Goal: Information Seeking & Learning: Learn about a topic

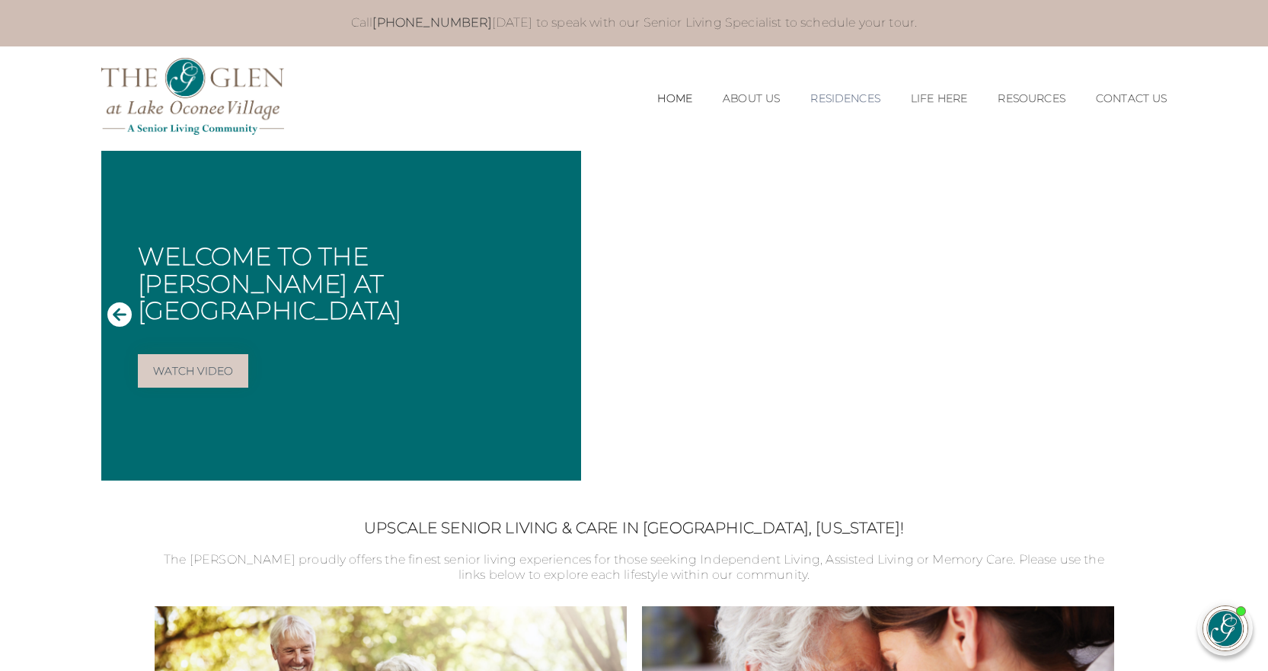
click at [851, 98] on link "Residences" at bounding box center [845, 98] width 70 height 13
drag, startPoint x: 810, startPoint y: 174, endPoint x: 516, endPoint y: 136, distance: 295.8
click at [807, 174] on link "Assisted Living" at bounding box center [845, 178] width 113 height 14
click at [813, 175] on link "Assisted Living" at bounding box center [845, 178] width 113 height 14
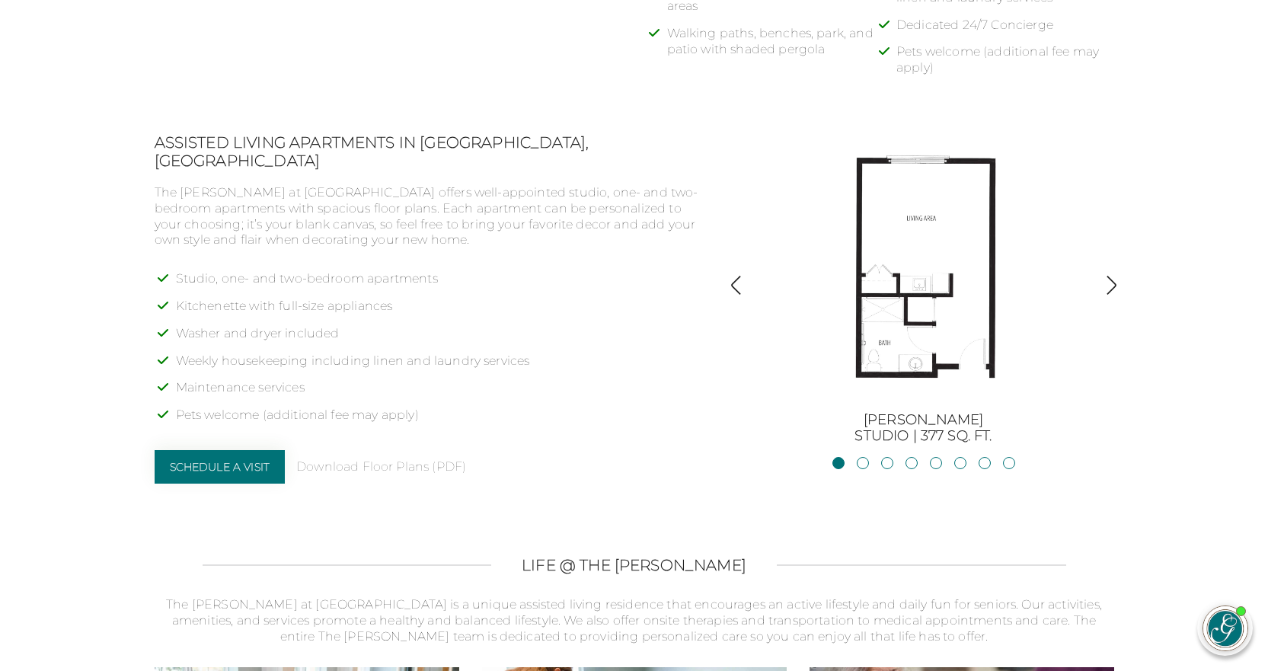
scroll to position [1143, 0]
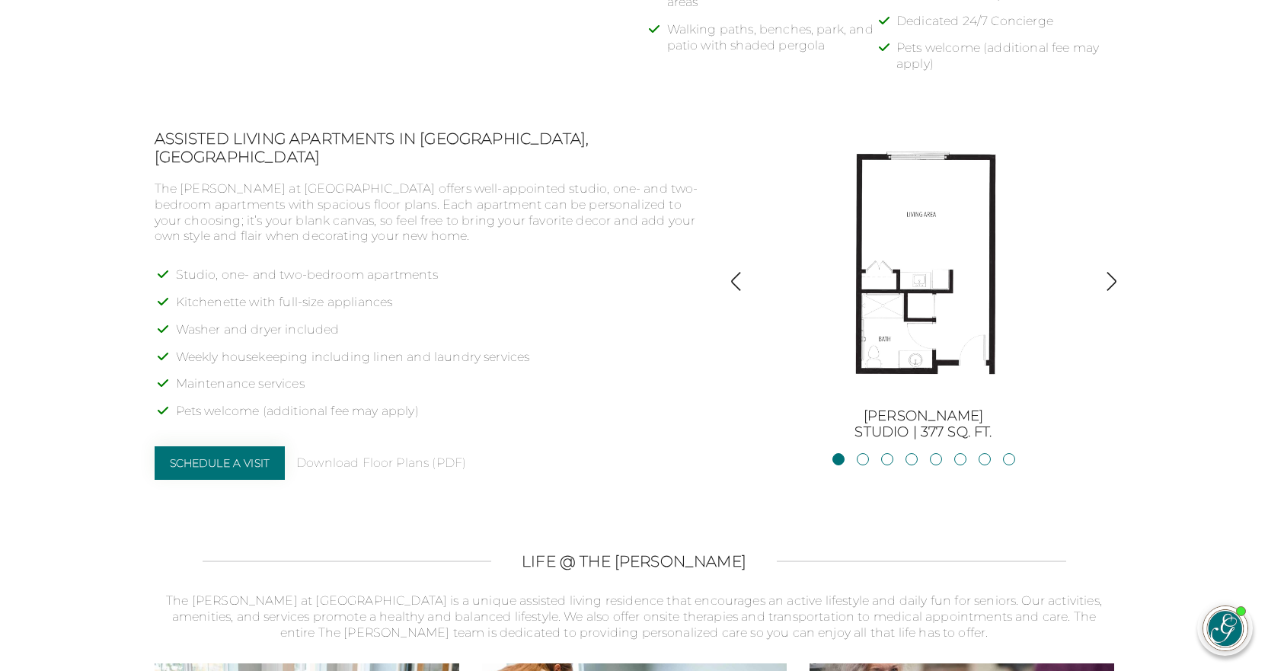
click at [1113, 279] on img "button" at bounding box center [1111, 281] width 21 height 21
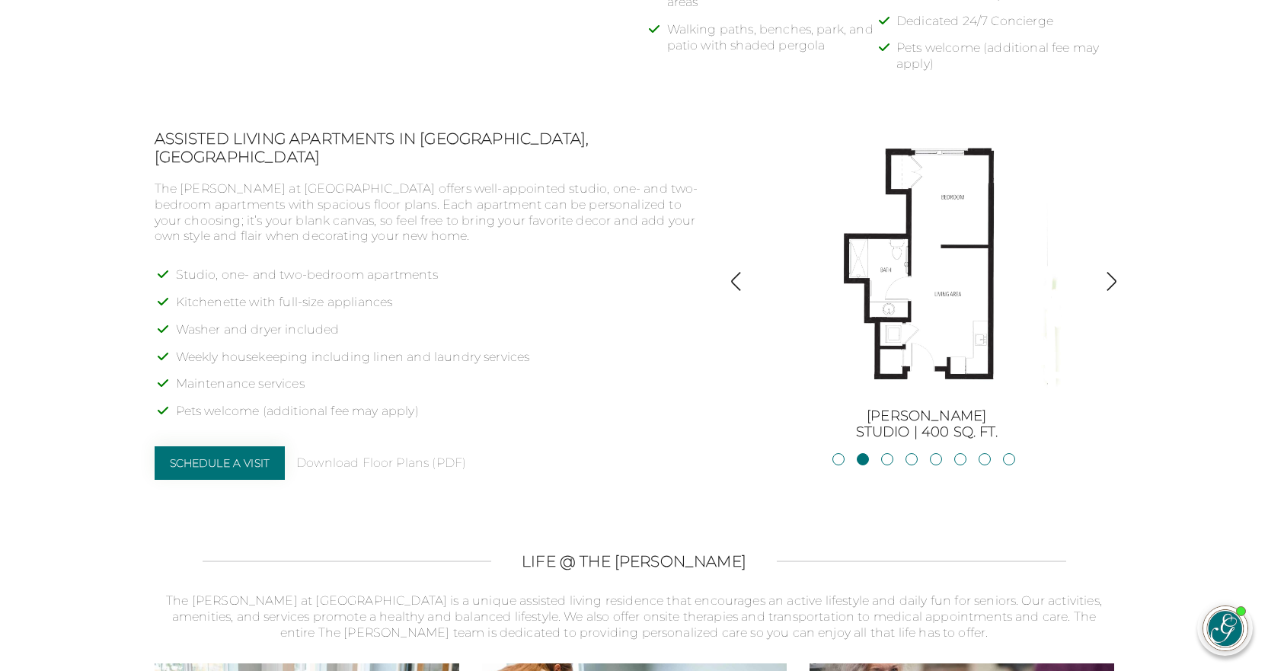
click at [1114, 281] on img "button" at bounding box center [1111, 281] width 21 height 21
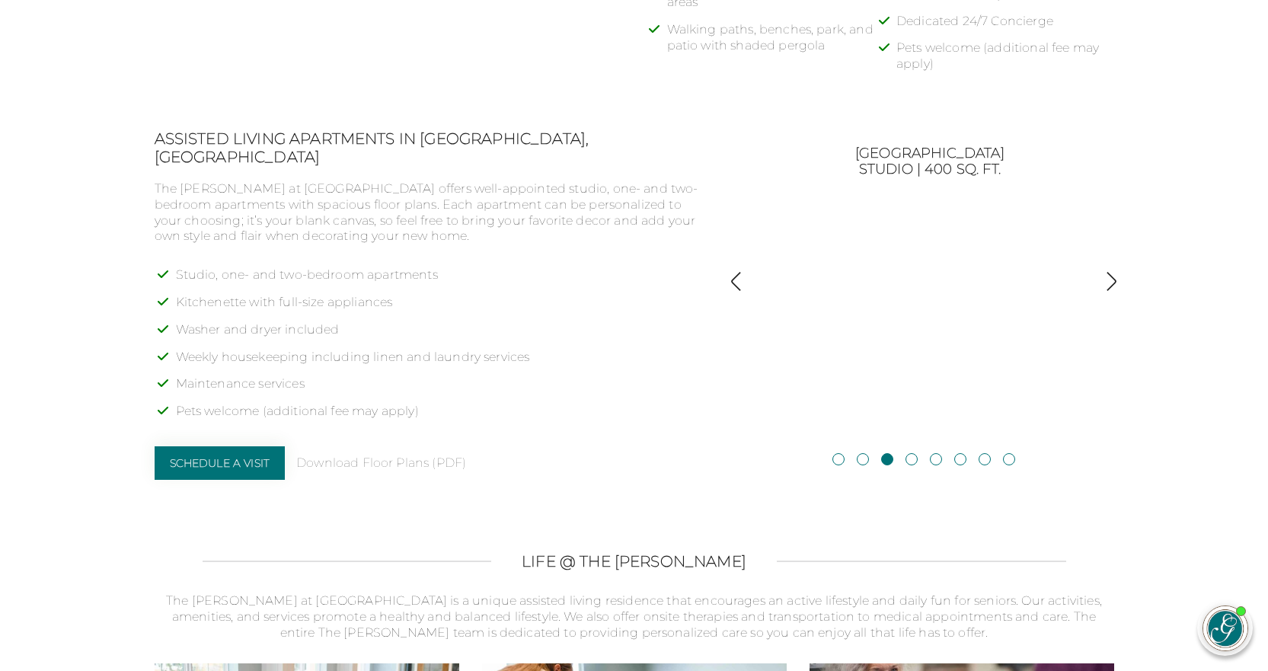
click at [1108, 280] on img "button" at bounding box center [1111, 281] width 21 height 21
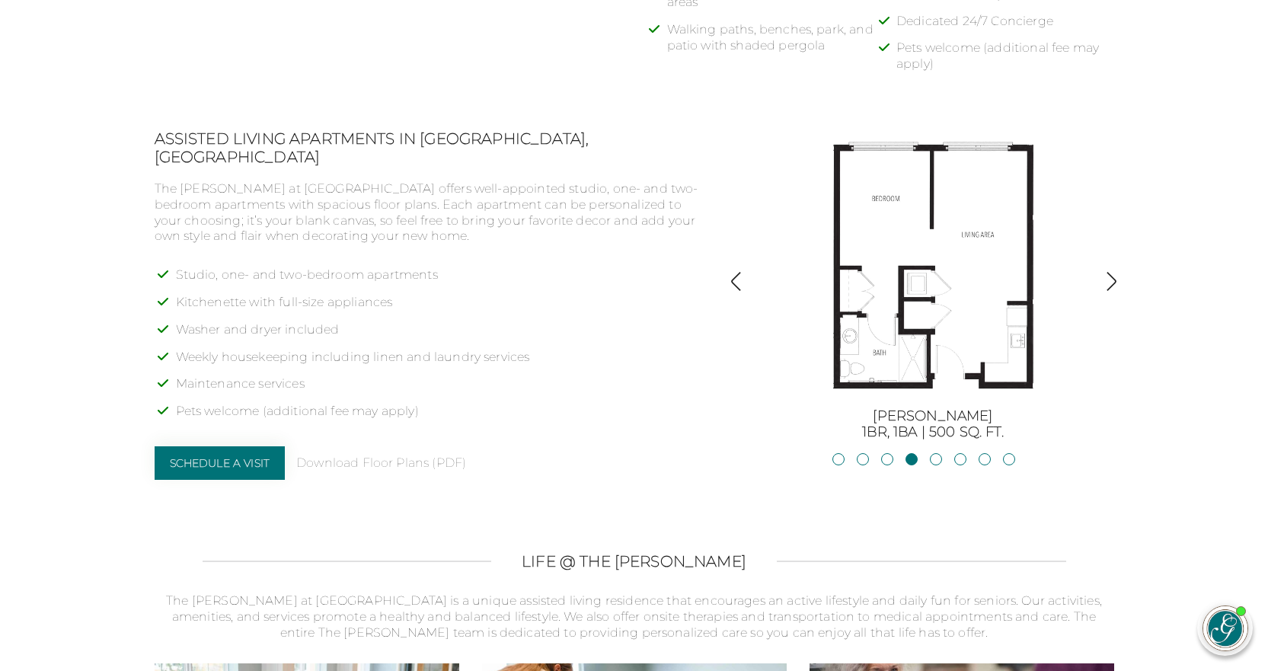
click at [742, 283] on img "button" at bounding box center [736, 281] width 21 height 21
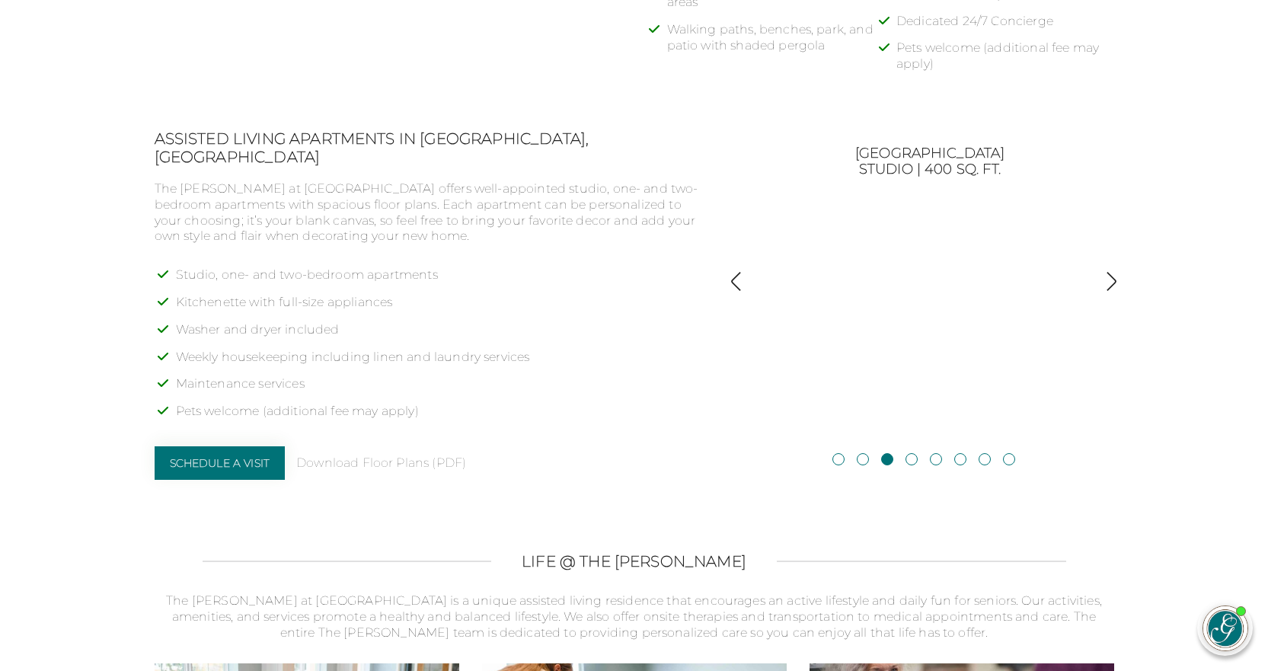
click at [919, 288] on div "[PERSON_NAME] Studio | 377 sq. ft. [PERSON_NAME][GEOGRAPHIC_DATA] | 400 sq. ft.…" at bounding box center [924, 285] width 343 height 312
drag, startPoint x: 923, startPoint y: 292, endPoint x: 1108, endPoint y: 273, distance: 186.1
click at [1108, 273] on img "button" at bounding box center [1111, 281] width 21 height 21
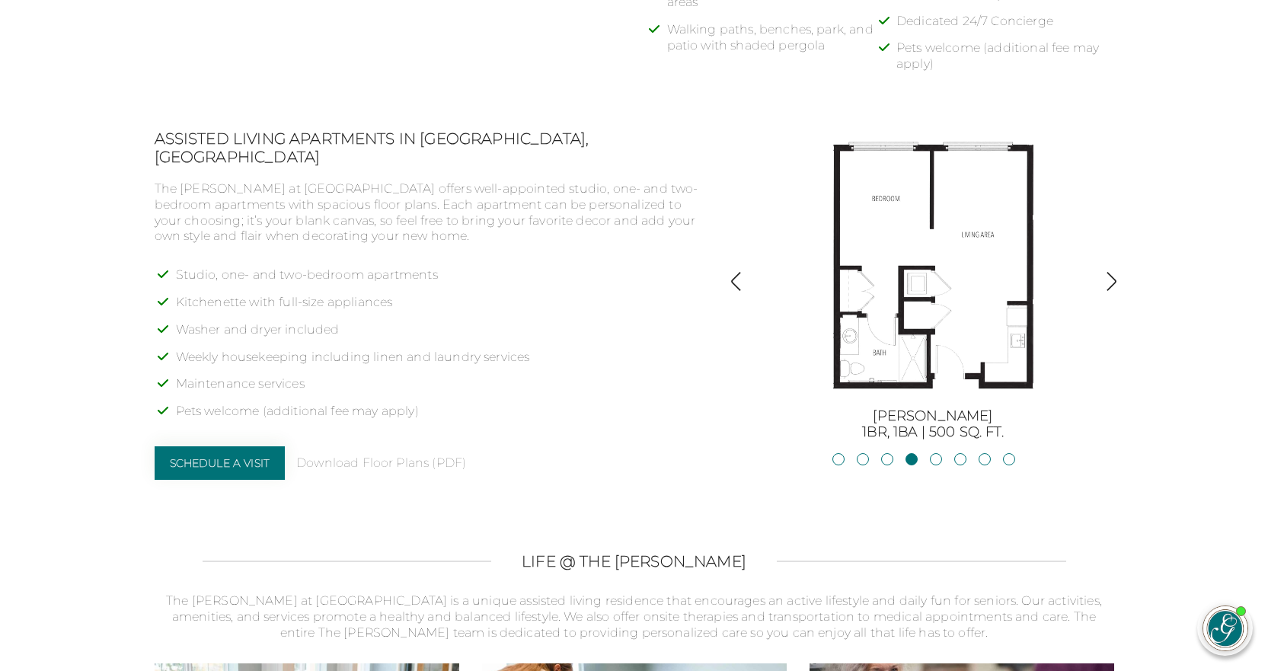
click at [1112, 280] on img "button" at bounding box center [1111, 281] width 21 height 21
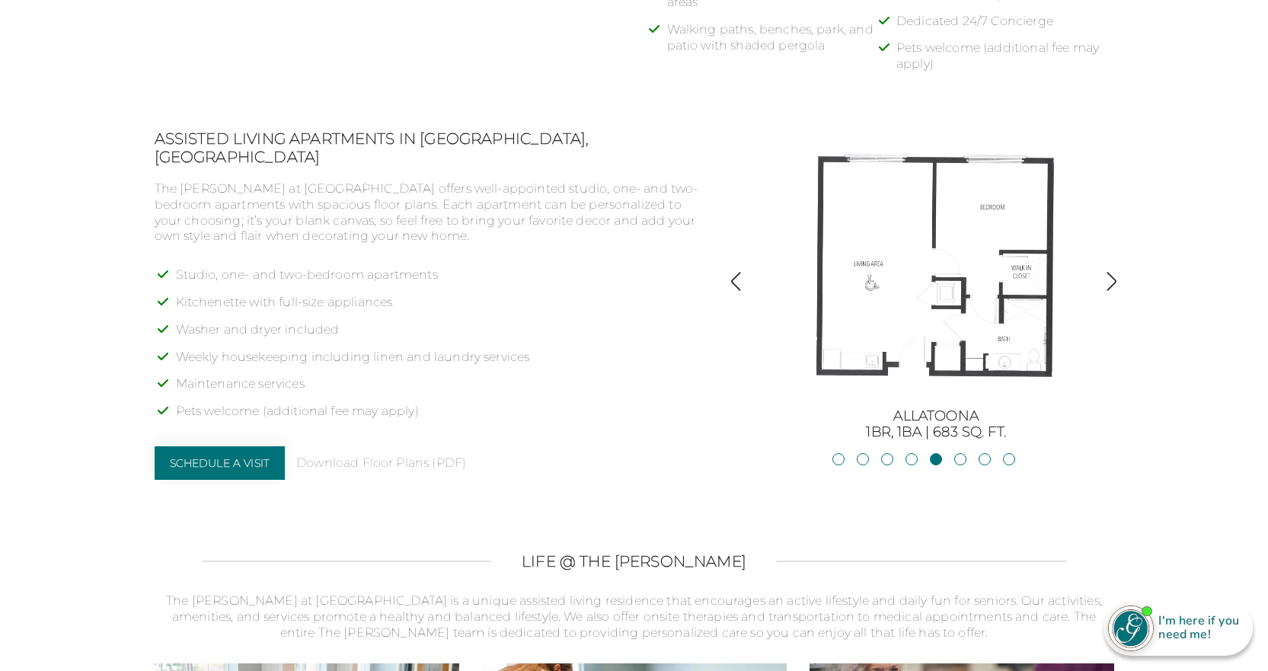
click at [739, 283] on img "button" at bounding box center [736, 281] width 21 height 21
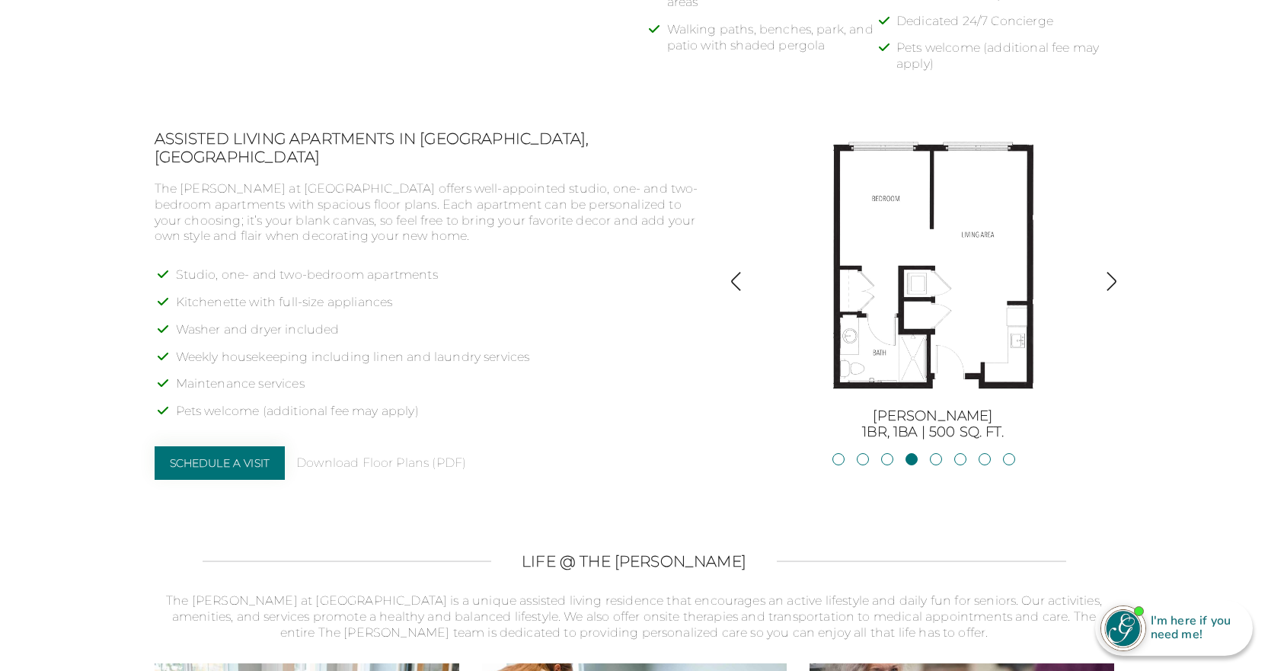
click at [1111, 282] on img "button" at bounding box center [1111, 281] width 21 height 21
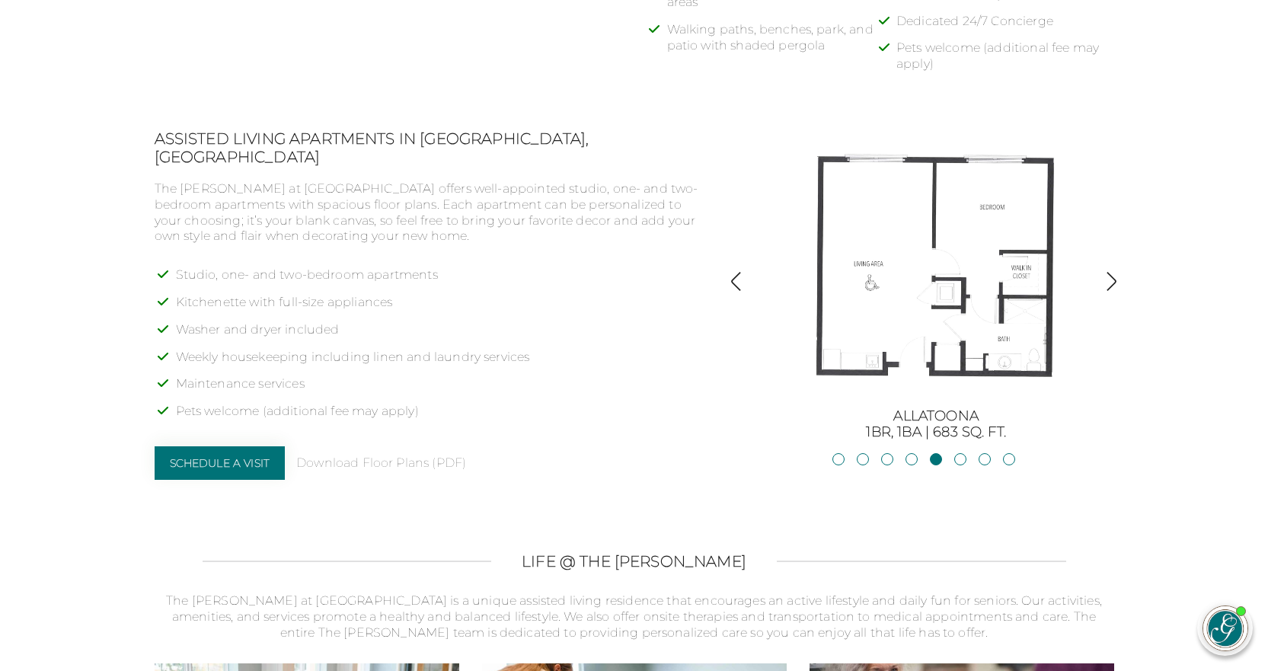
click at [1111, 282] on img "button" at bounding box center [1111, 281] width 21 height 21
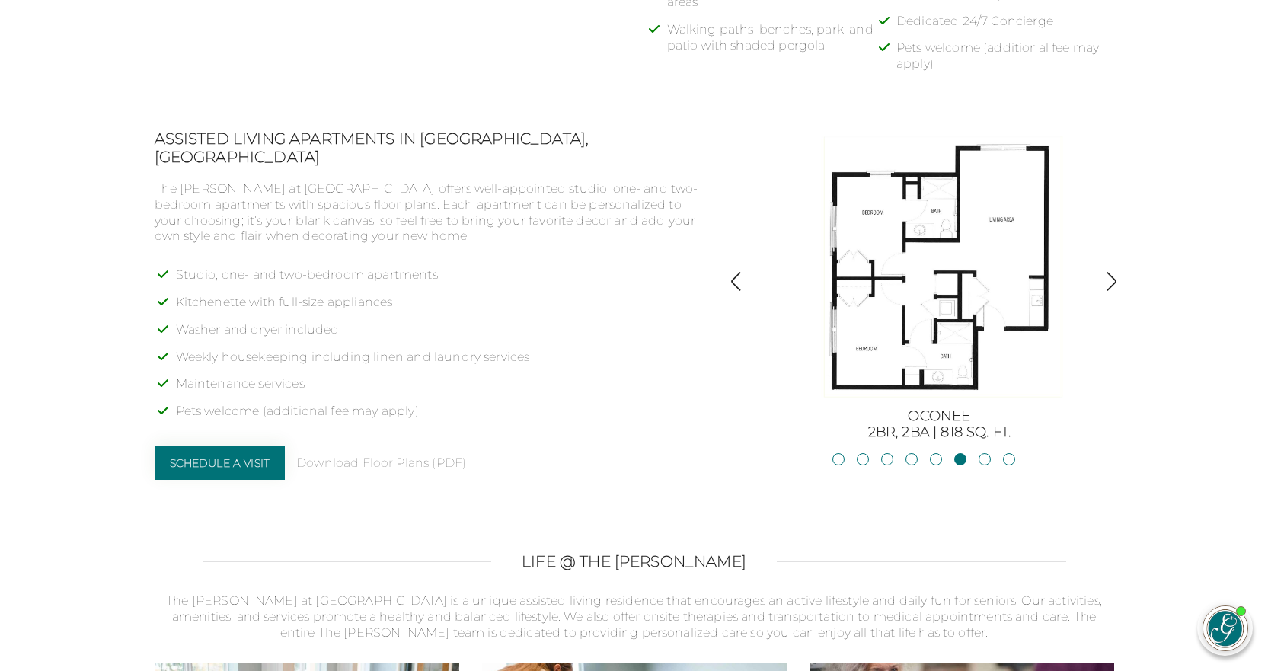
click at [1113, 280] on img "button" at bounding box center [1111, 281] width 21 height 21
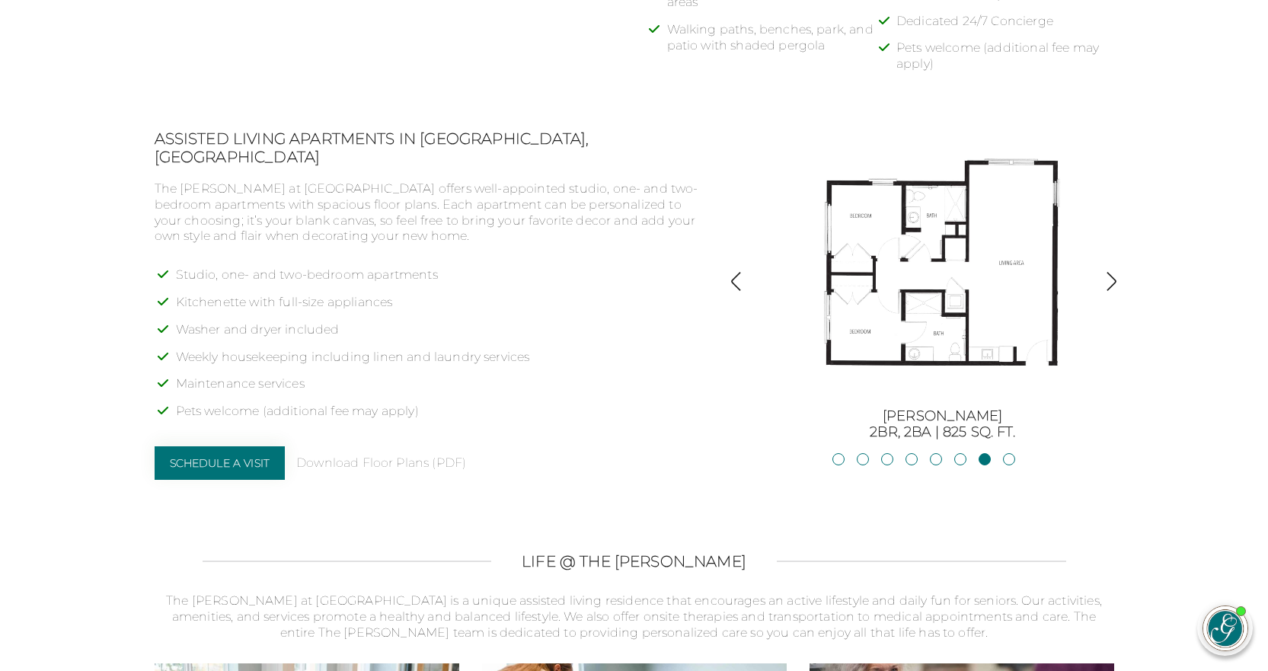
click at [1113, 280] on img "button" at bounding box center [1111, 281] width 21 height 21
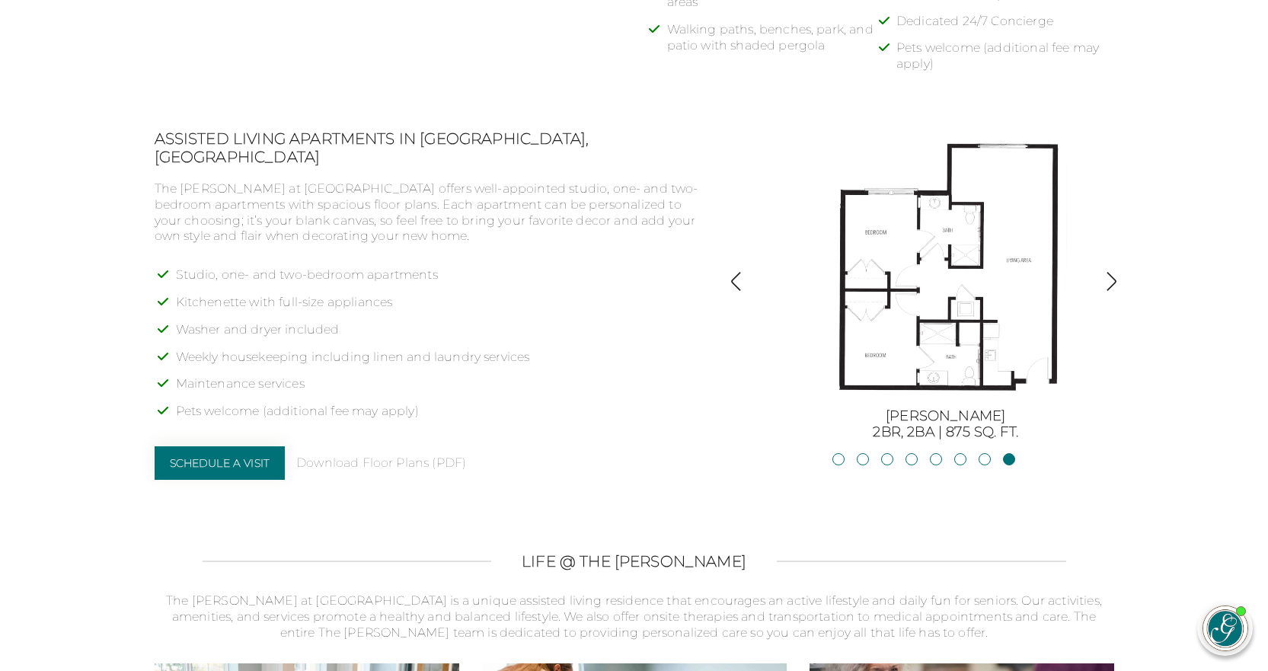
click at [1113, 280] on img "button" at bounding box center [1111, 281] width 21 height 21
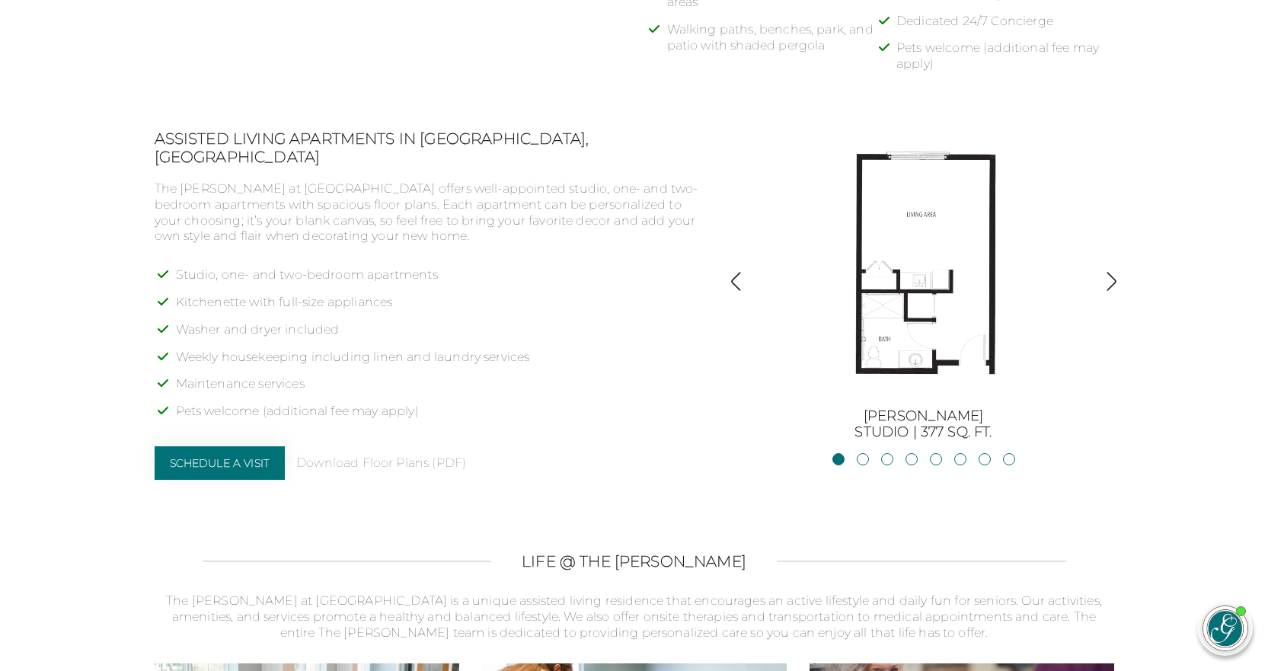
click at [1113, 280] on img "button" at bounding box center [1111, 281] width 21 height 21
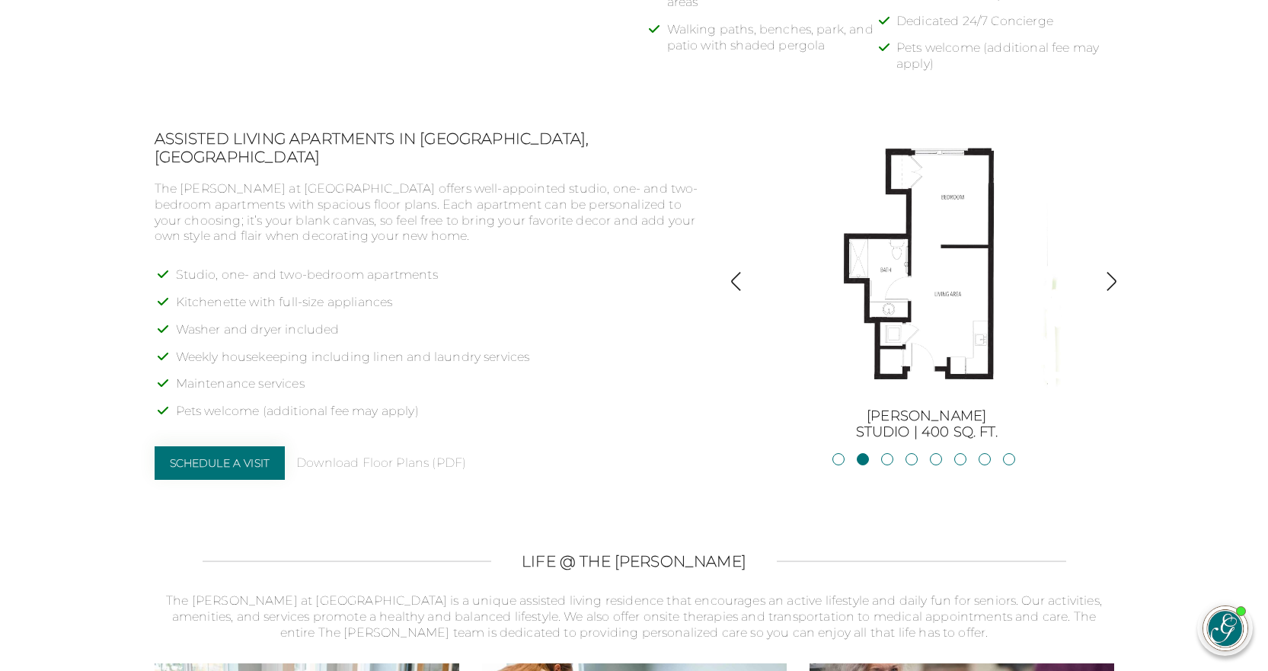
click at [1113, 280] on img "button" at bounding box center [1111, 281] width 21 height 21
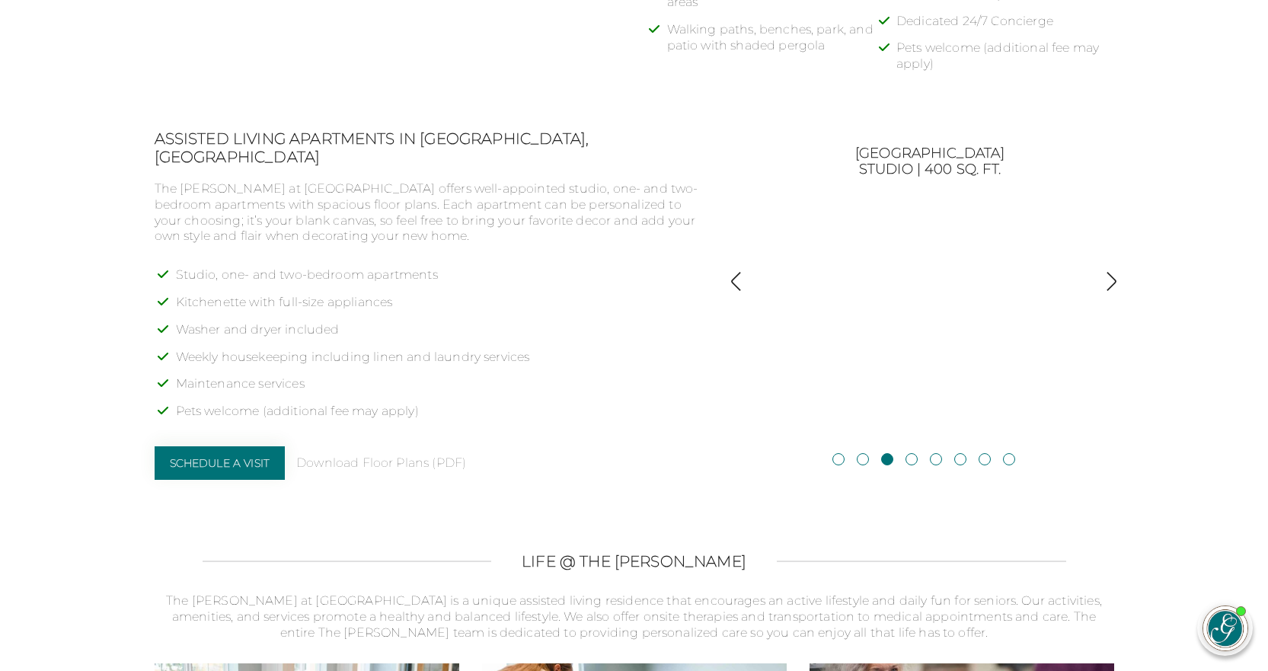
click at [1113, 280] on img "button" at bounding box center [1111, 281] width 21 height 21
